Goal: Information Seeking & Learning: Learn about a topic

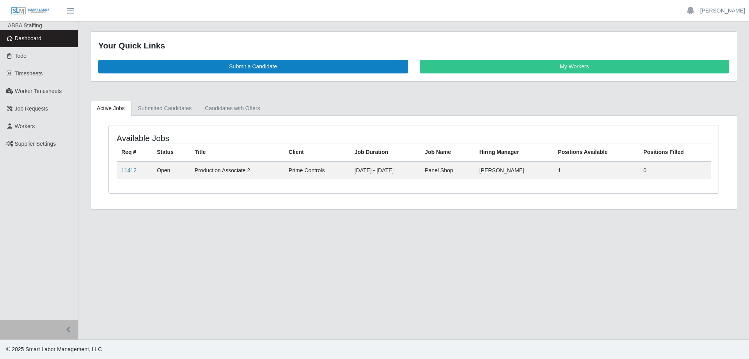
click at [127, 173] on link "11412" at bounding box center [128, 170] width 15 height 6
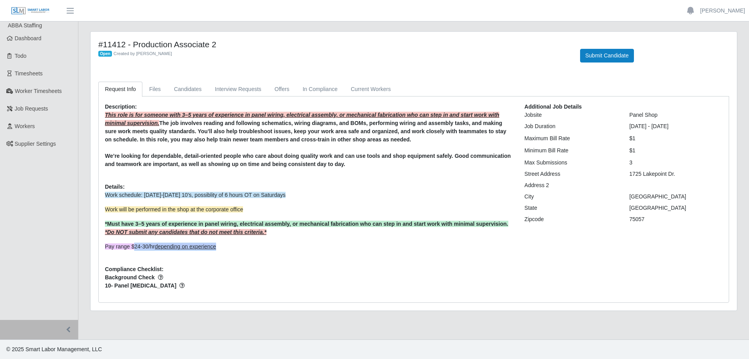
drag, startPoint x: 132, startPoint y: 245, endPoint x: 234, endPoint y: 245, distance: 101.5
click at [234, 245] on p "Pay range $24-30/hr depending on experience" at bounding box center [309, 246] width 408 height 8
copy span "24-30/hr depending on experience"
drag, startPoint x: 329, startPoint y: 165, endPoint x: 319, endPoint y: 164, distance: 10.0
click at [329, 165] on strong "We’re looking for dependable, detail-oriented people who care about doing quali…" at bounding box center [308, 160] width 406 height 14
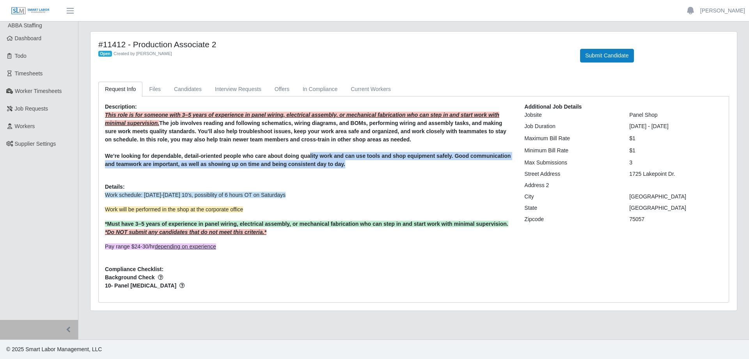
drag, startPoint x: 352, startPoint y: 160, endPoint x: 385, endPoint y: 161, distance: 33.2
click at [385, 161] on div "We’re looking for dependable, detail-oriented people who care about doing quali…" at bounding box center [309, 160] width 408 height 16
